Goal: Task Accomplishment & Management: Complete application form

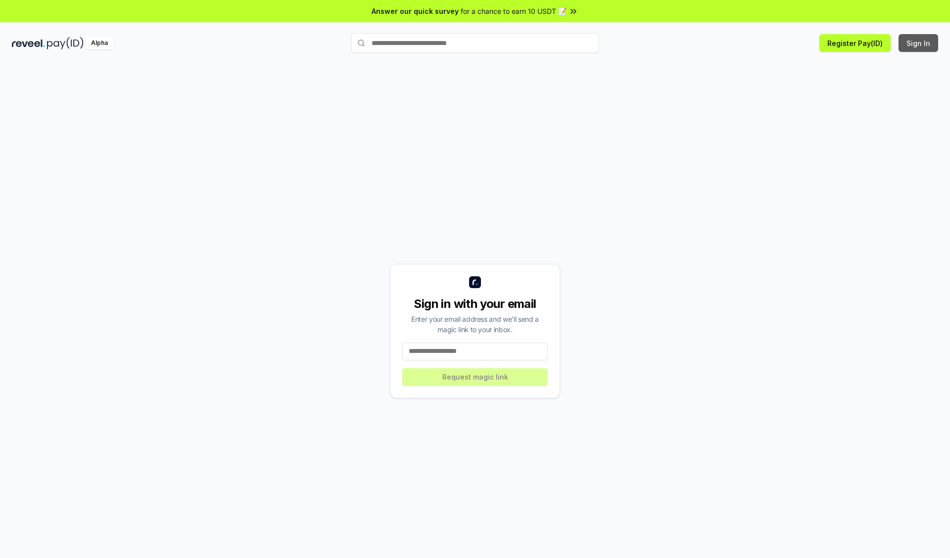
click at [918, 43] on button "Sign In" at bounding box center [918, 43] width 40 height 18
type input "**********"
click at [475, 377] on button "Request magic link" at bounding box center [474, 377] width 145 height 18
